Goal: Transaction & Acquisition: Obtain resource

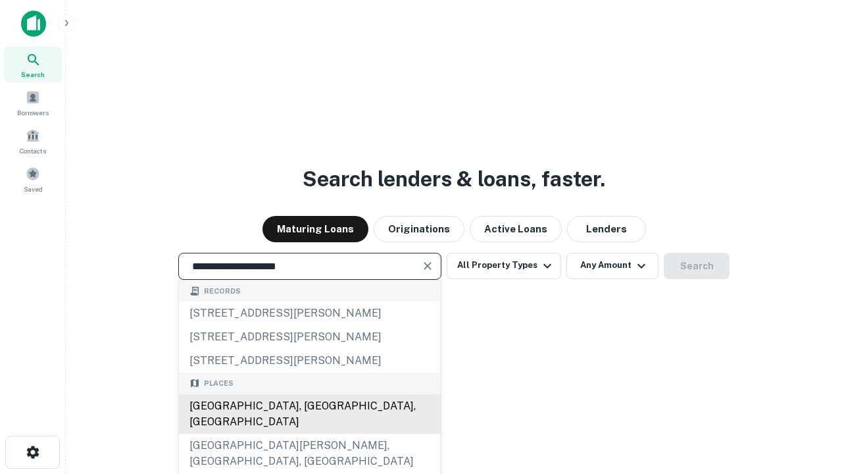
click at [309, 434] on div "[GEOGRAPHIC_DATA], [GEOGRAPHIC_DATA], [GEOGRAPHIC_DATA]" at bounding box center [310, 413] width 262 height 39
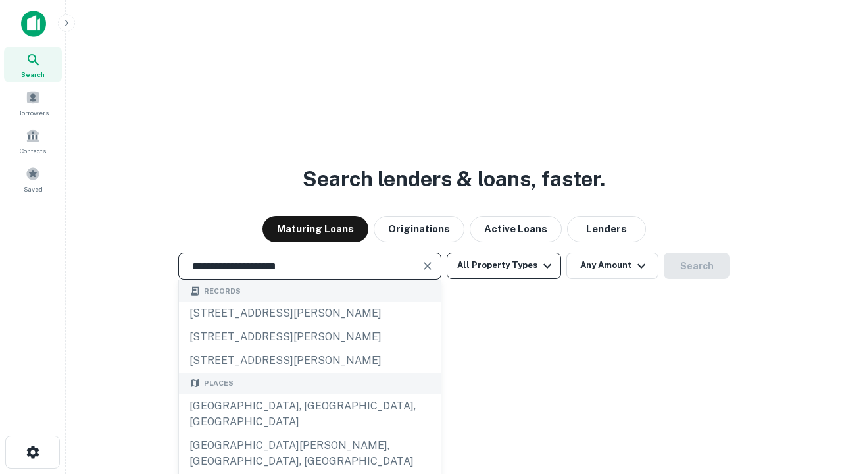
type input "**********"
click at [504, 265] on button "All Property Types" at bounding box center [504, 266] width 115 height 26
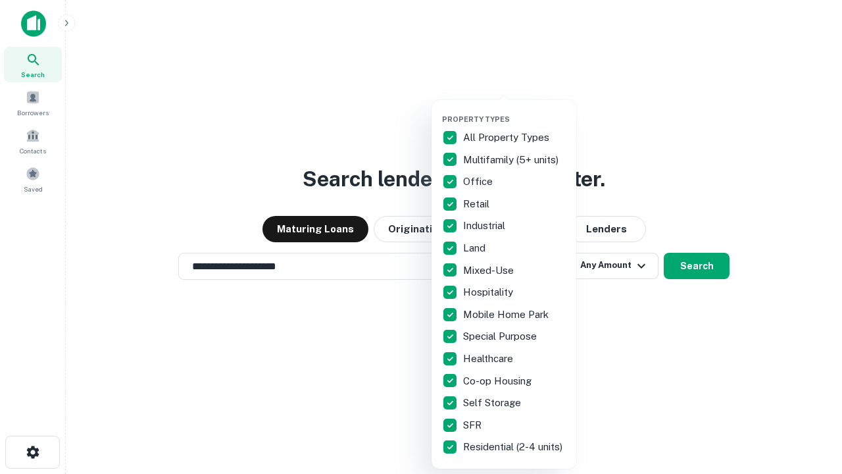
click at [515, 111] on button "button" at bounding box center [514, 111] width 145 height 1
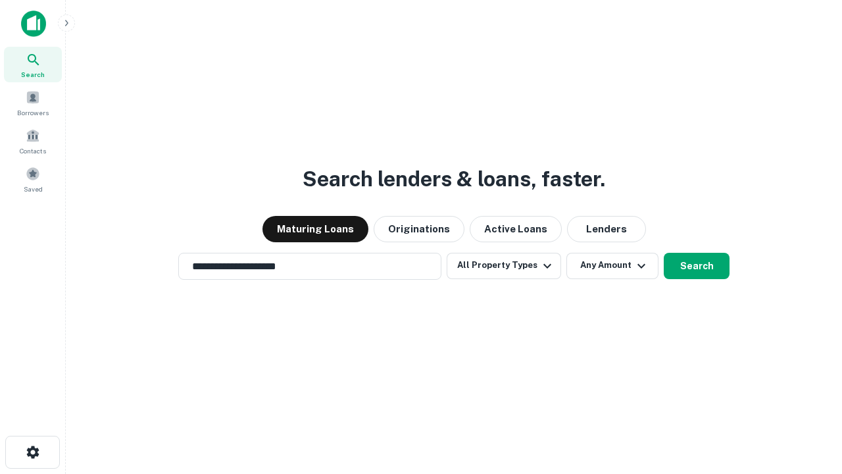
scroll to position [20, 0]
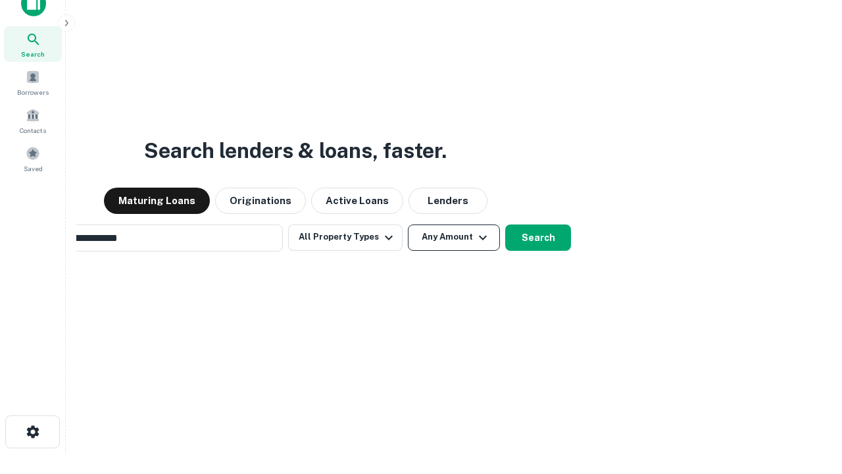
click at [408, 224] on button "Any Amount" at bounding box center [454, 237] width 92 height 26
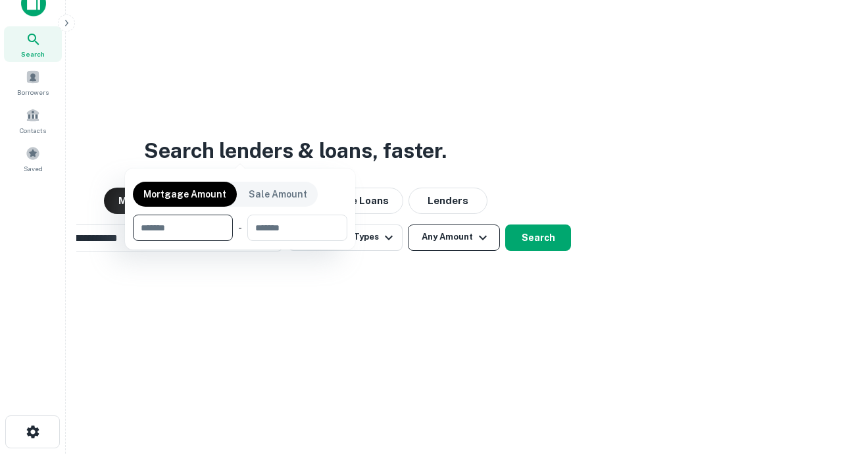
scroll to position [21, 0]
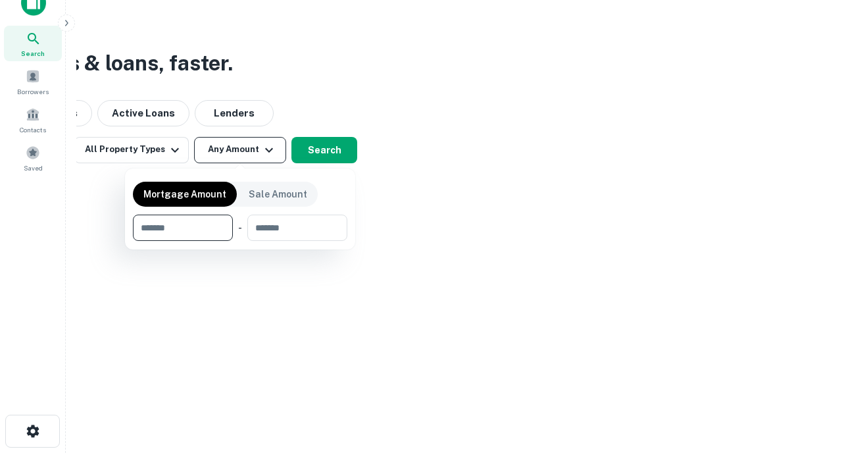
type input "*******"
click at [240, 241] on button "button" at bounding box center [240, 241] width 215 height 1
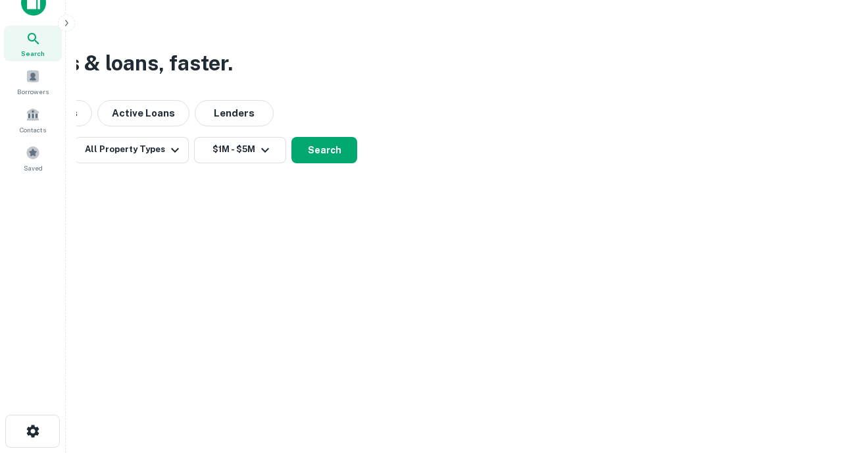
scroll to position [20, 0]
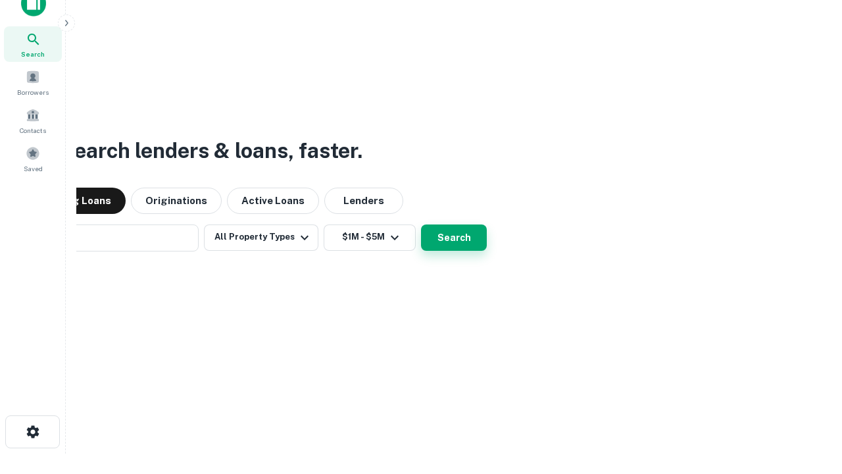
click at [421, 224] on button "Search" at bounding box center [454, 237] width 66 height 26
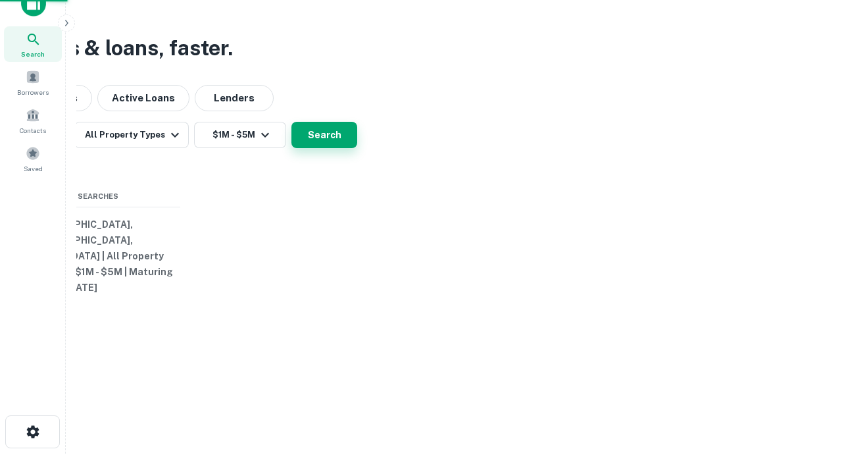
scroll to position [21, 0]
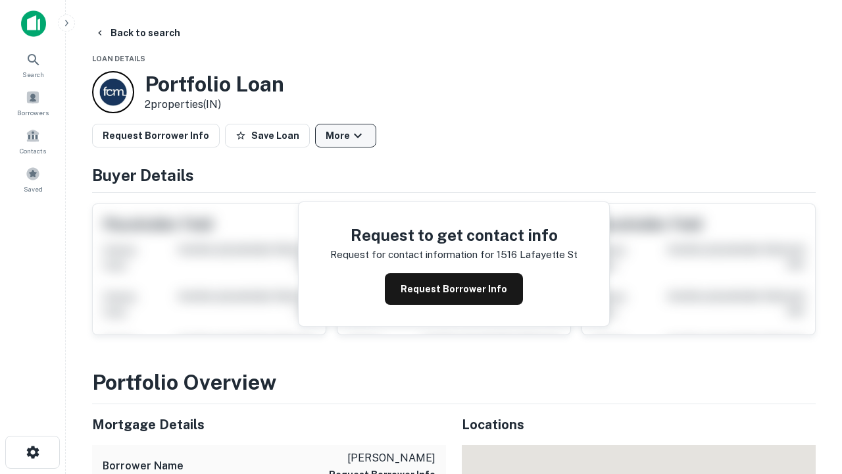
click at [346, 136] on button "More" at bounding box center [345, 136] width 61 height 24
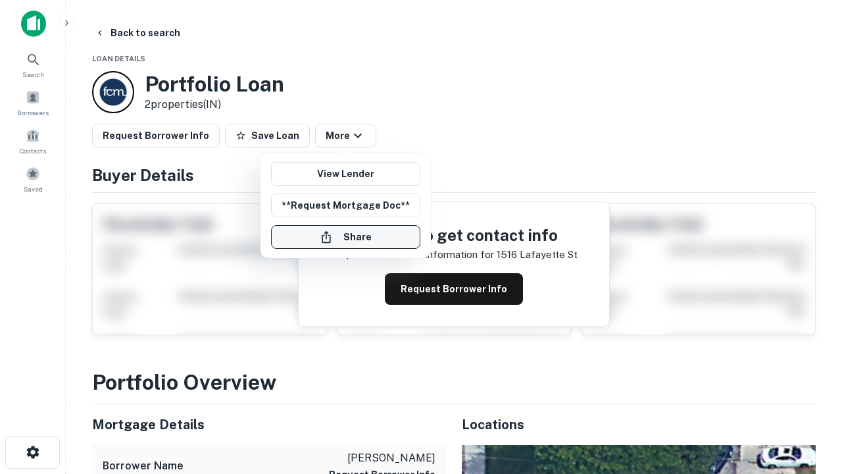
click at [346, 237] on button "Share" at bounding box center [345, 237] width 149 height 24
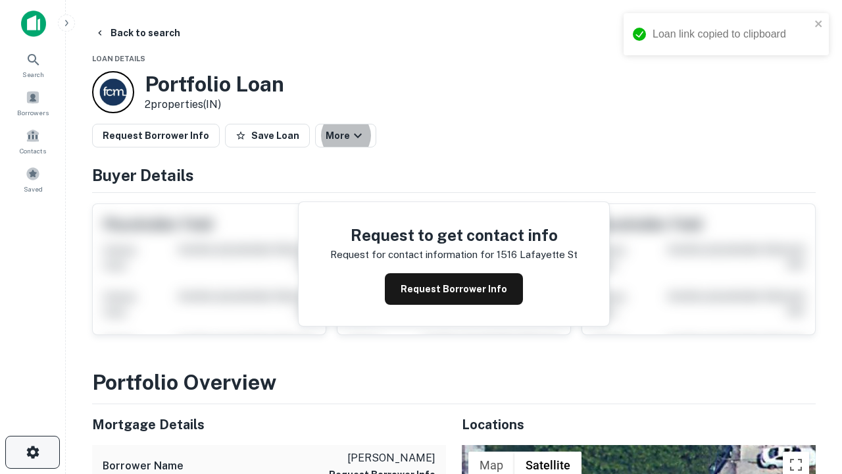
click at [32, 452] on icon "button" at bounding box center [33, 452] width 16 height 16
